Goal: Information Seeking & Learning: Learn about a topic

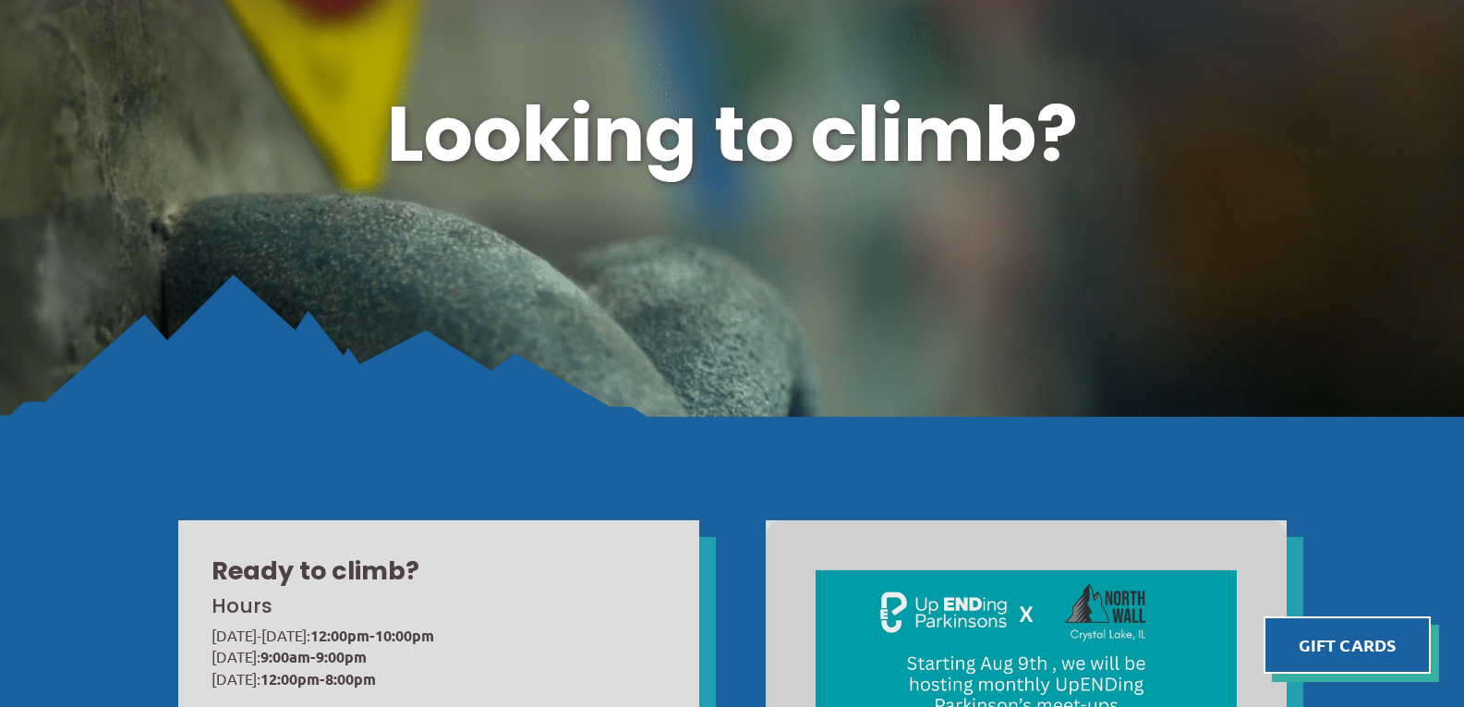
scroll to position [20, 0]
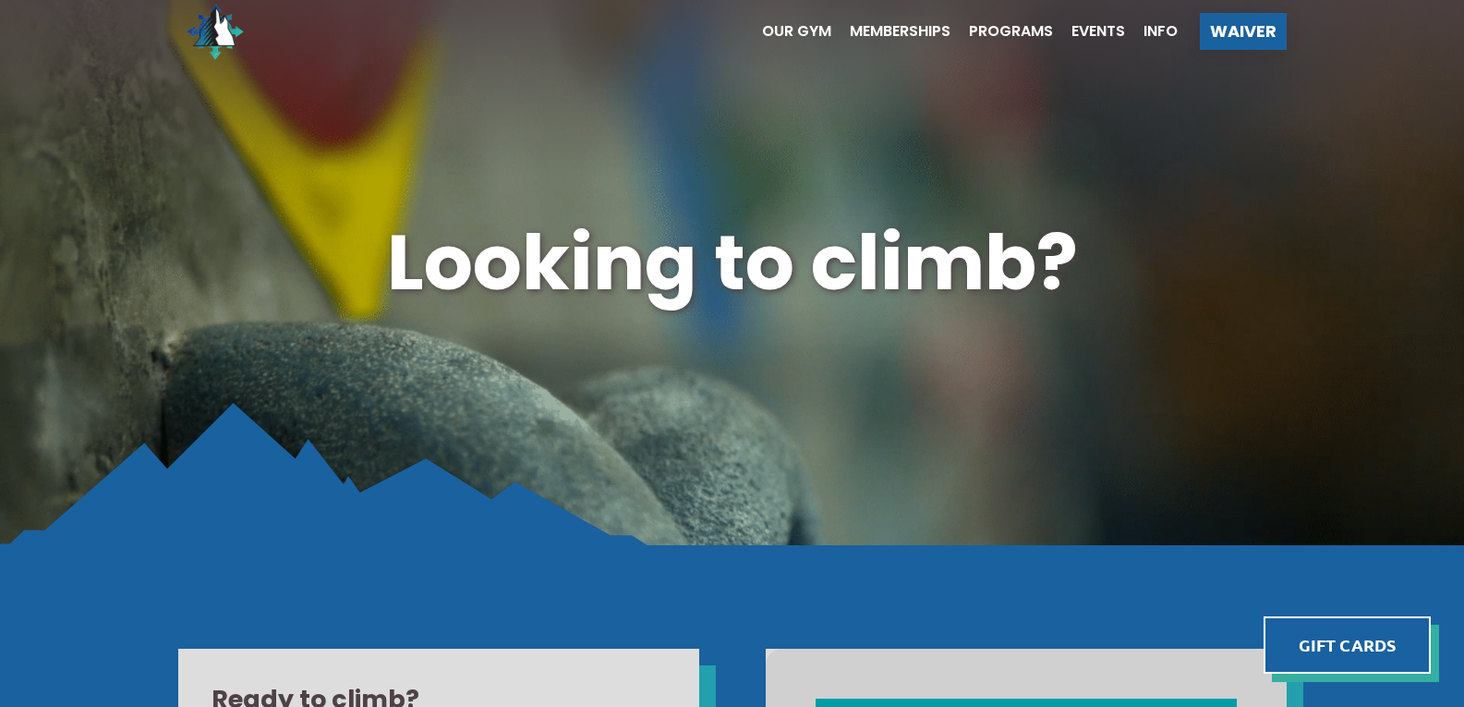
click at [1025, 21] on ul "Our Gym Memberships Programs Events Info" at bounding box center [961, 31] width 434 height 74
click at [1020, 25] on span "Programs" at bounding box center [1011, 31] width 84 height 15
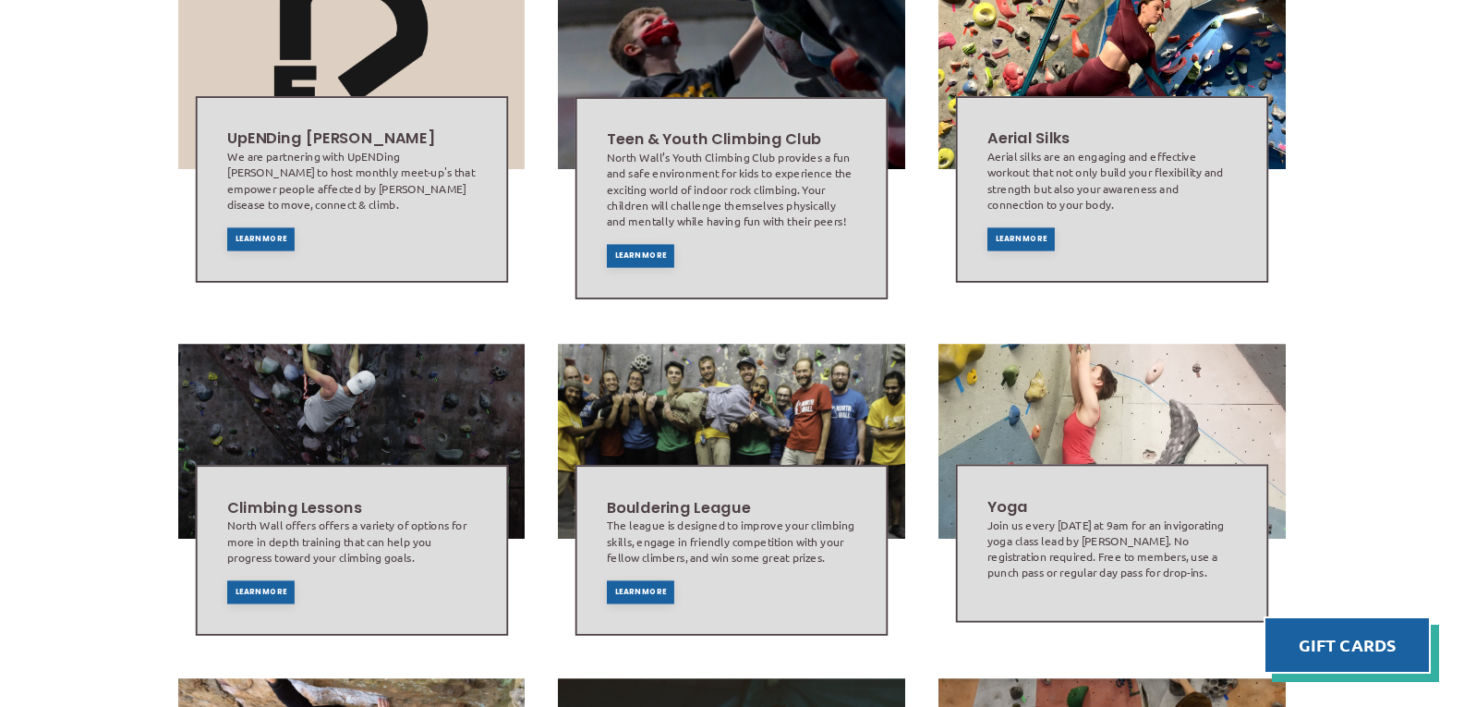
scroll to position [647, 0]
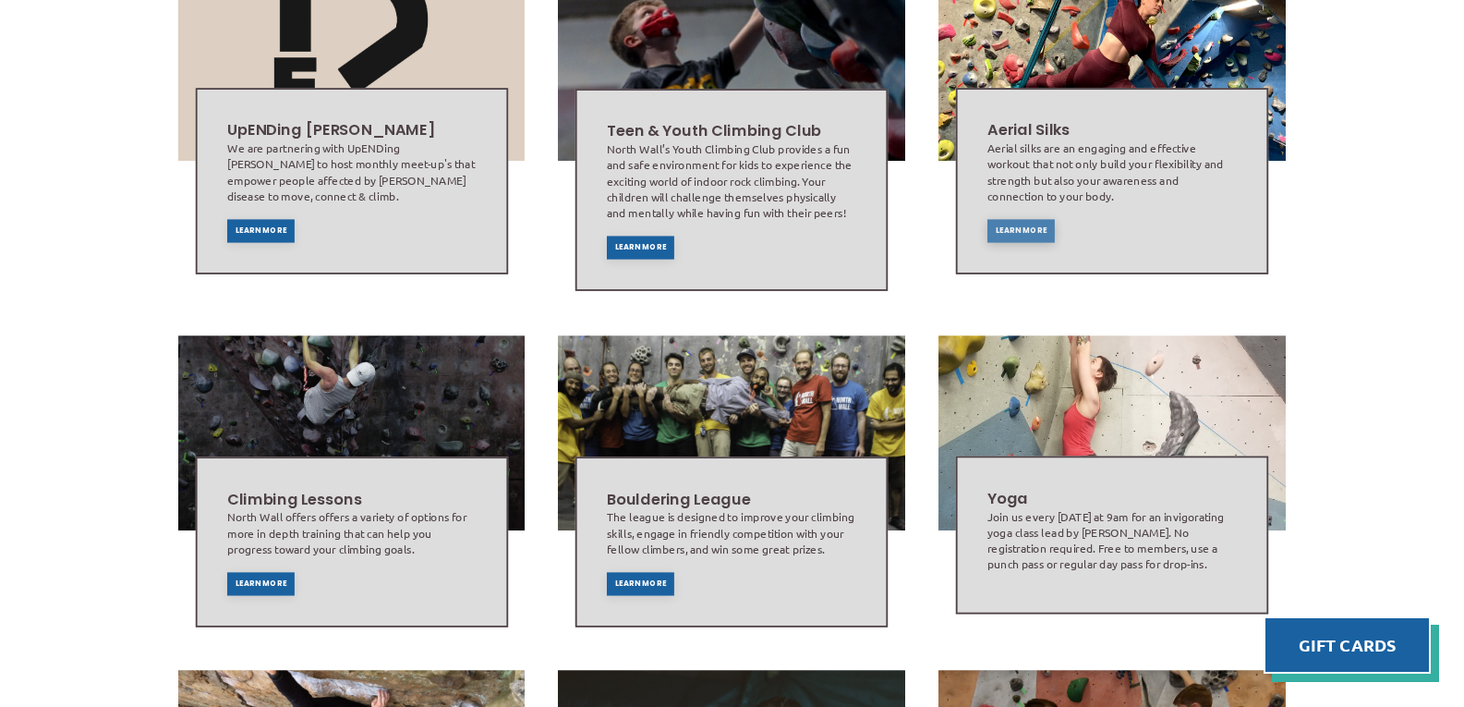
click at [1024, 227] on span "Learn More" at bounding box center [1022, 230] width 52 height 7
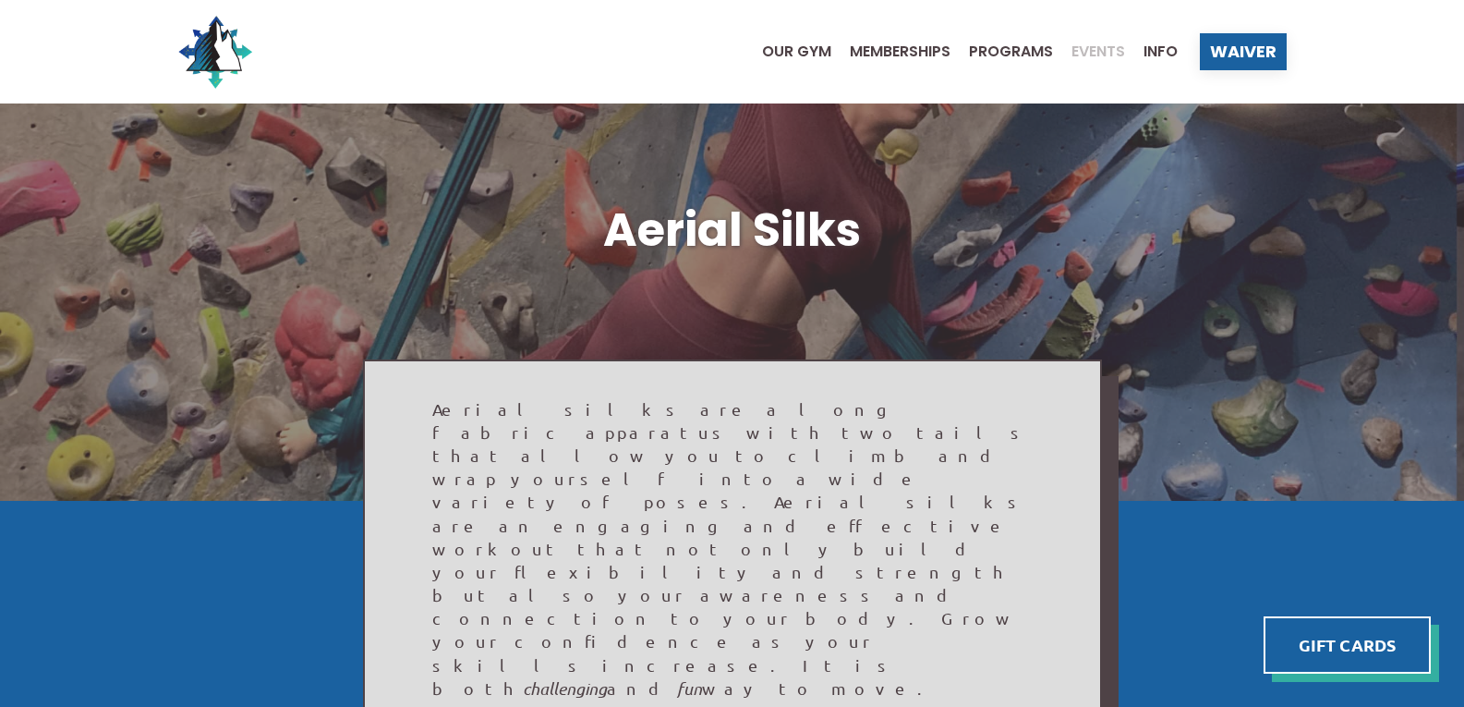
click at [1068, 51] on div "Events" at bounding box center [1089, 51] width 72 height 15
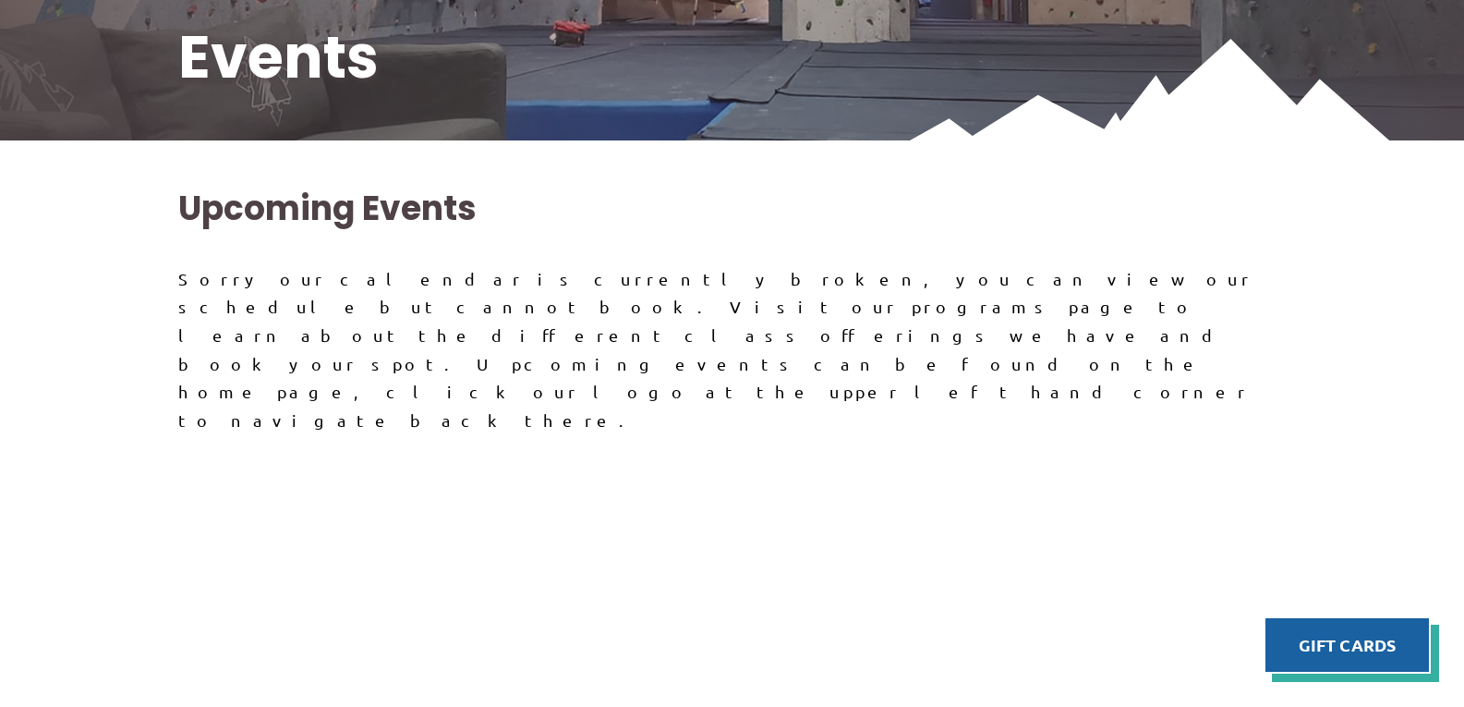
scroll to position [399, 0]
